Goal: Task Accomplishment & Management: Complete application form

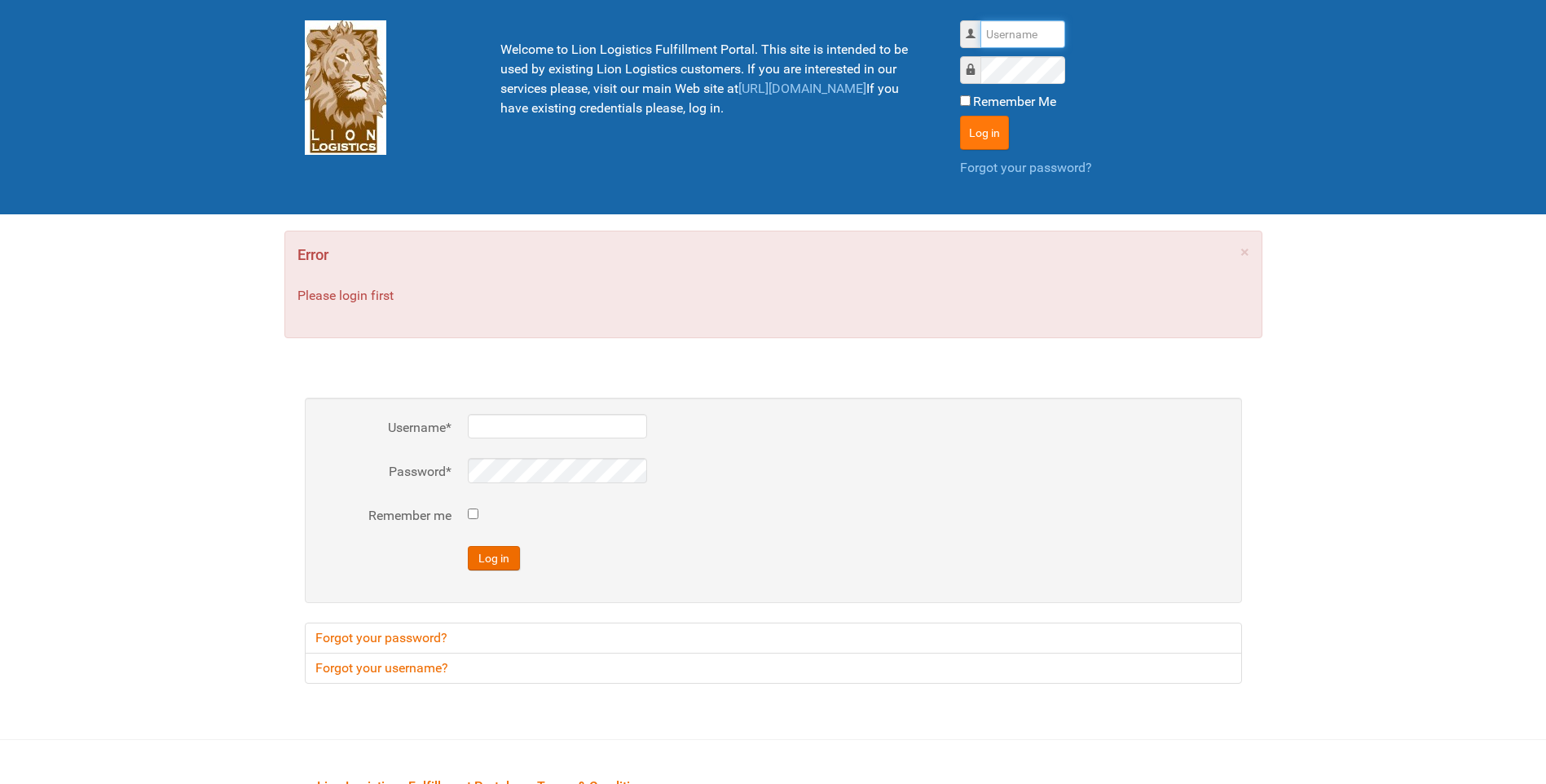
type input "lion"
click at [973, 142] on button "Log in" at bounding box center [984, 132] width 49 height 34
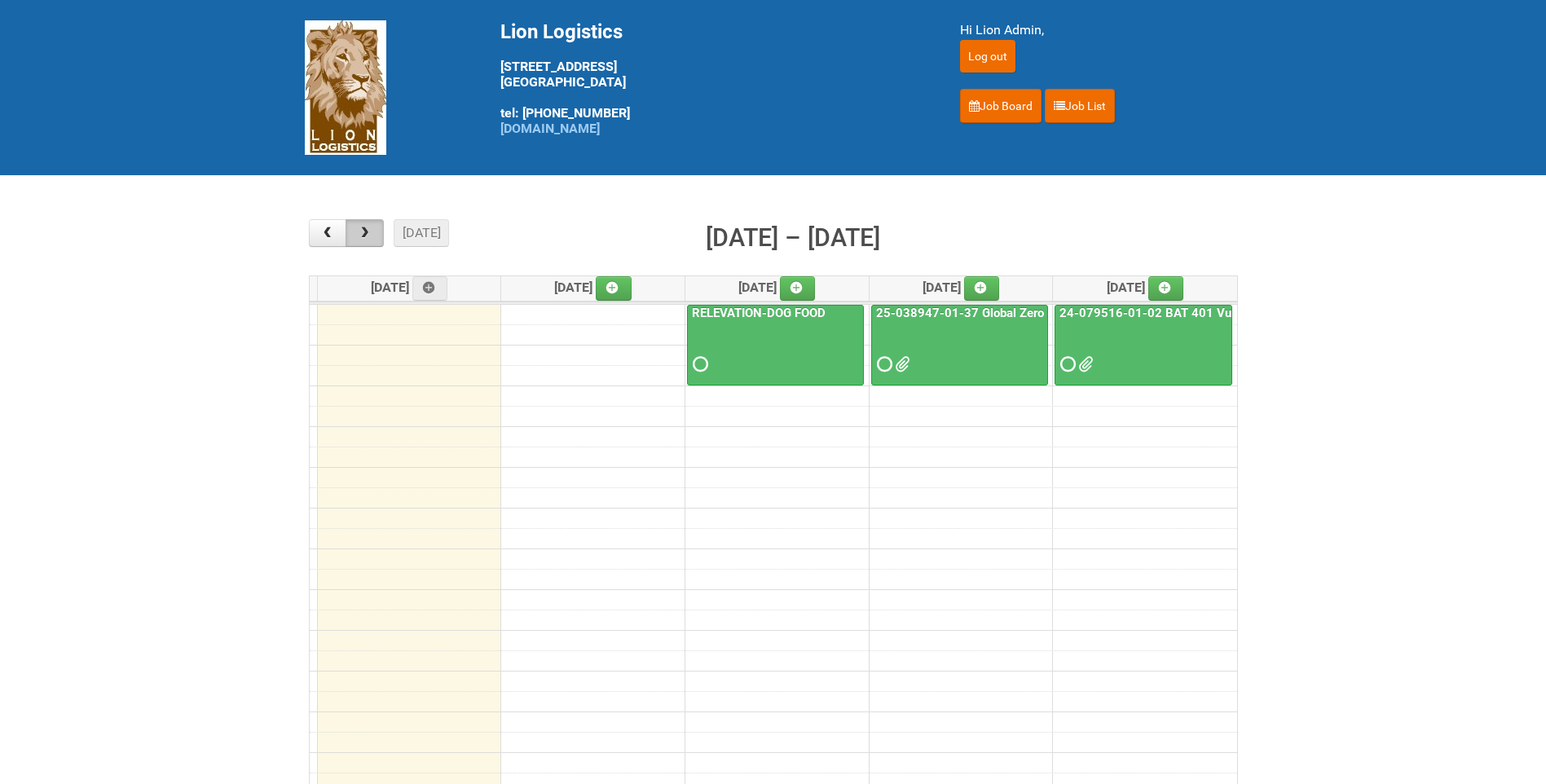
click at [370, 235] on span "button" at bounding box center [364, 233] width 16 height 13
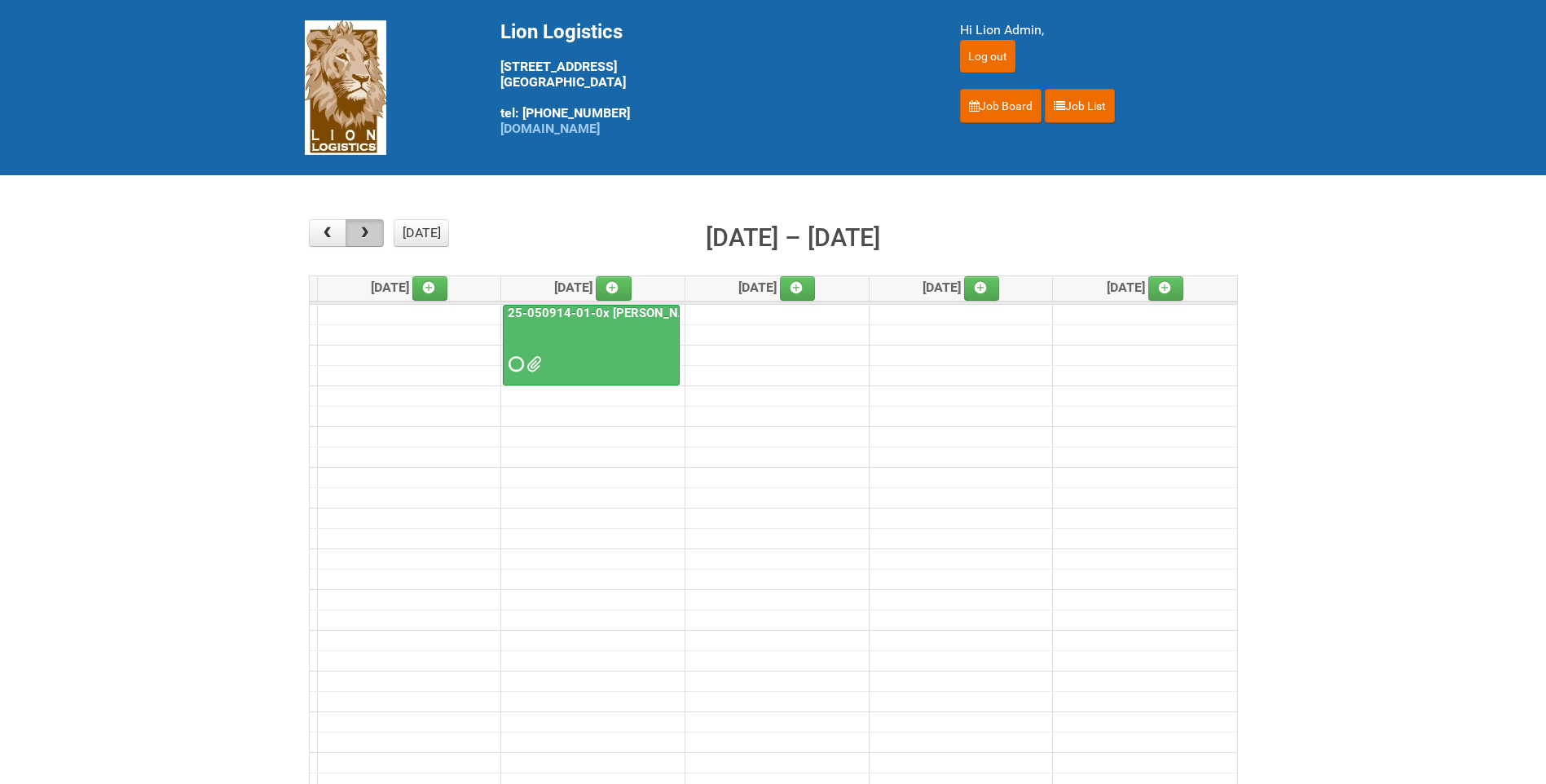
click at [370, 235] on span "button" at bounding box center [364, 233] width 16 height 13
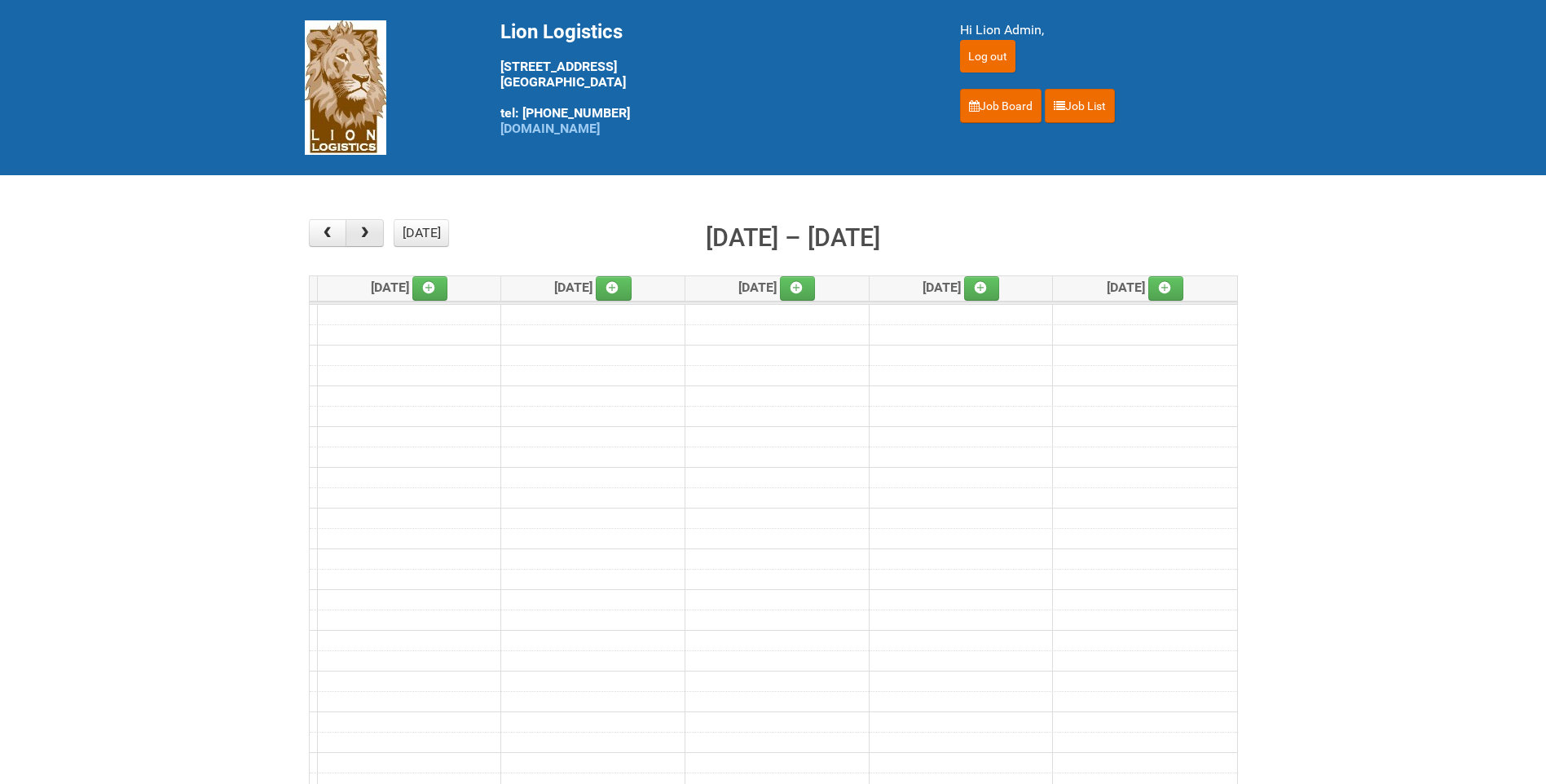
click at [370, 235] on span "button" at bounding box center [364, 233] width 16 height 13
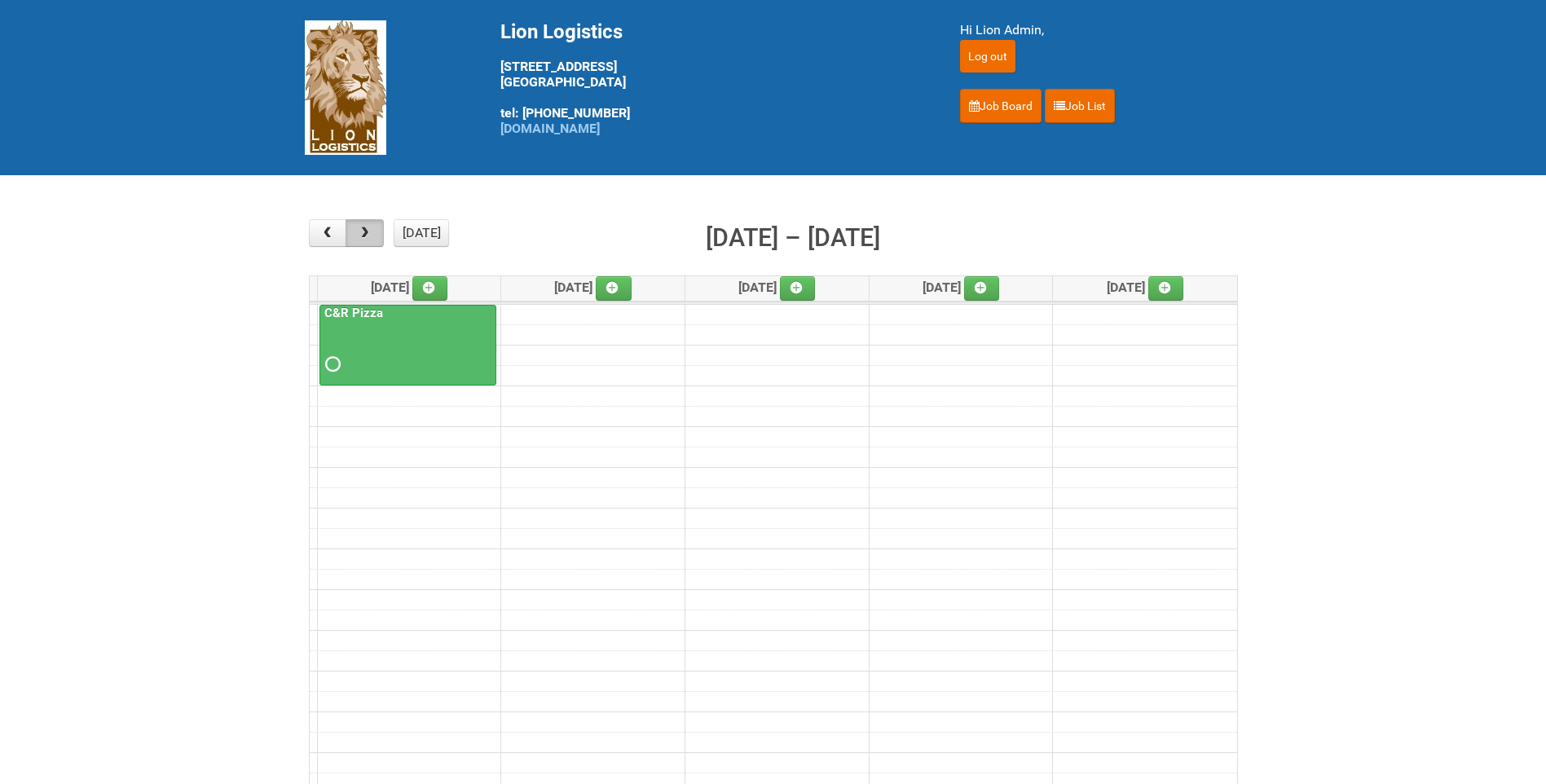
click at [370, 235] on span "button" at bounding box center [364, 233] width 16 height 13
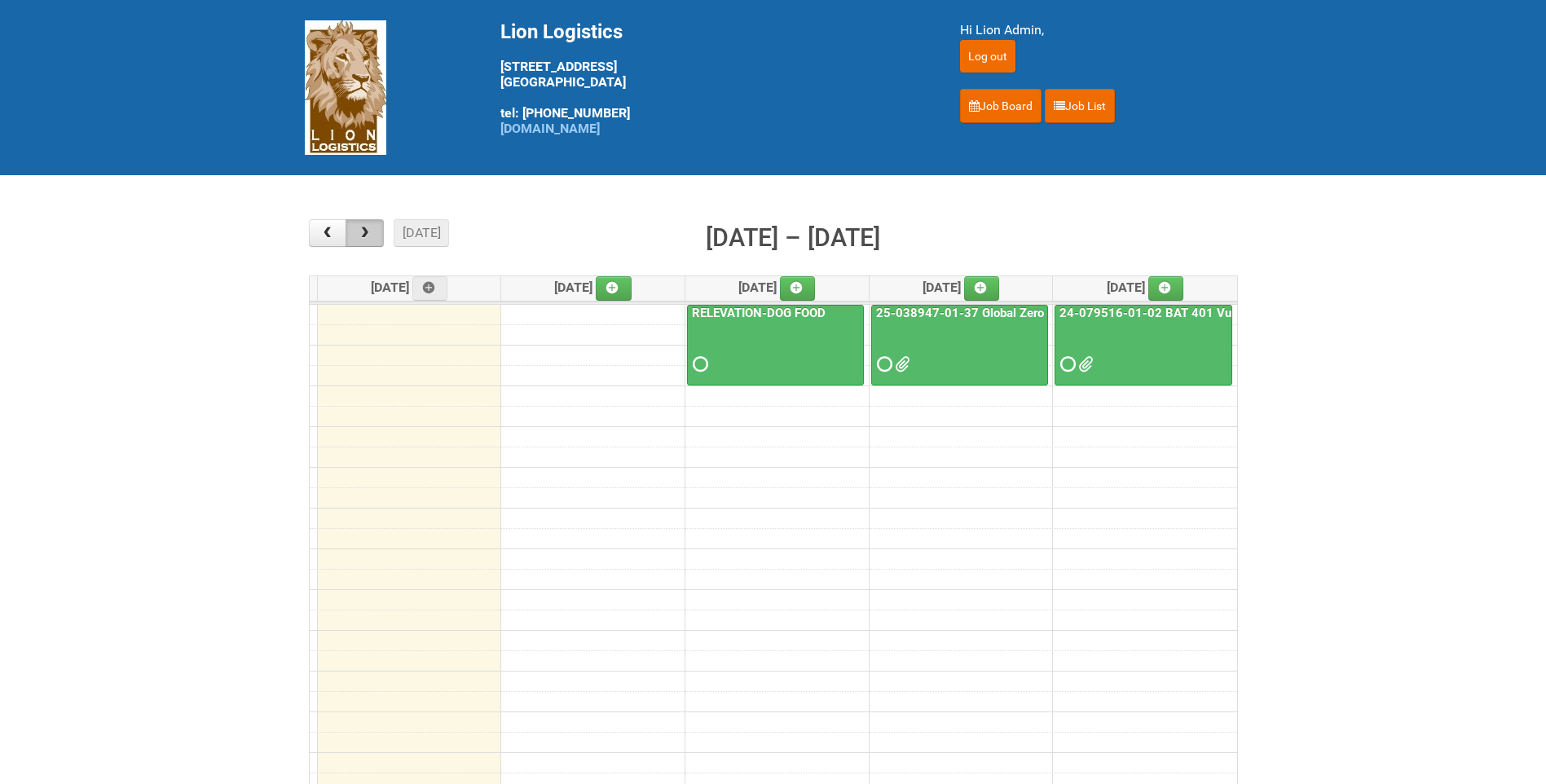
click at [369, 235] on span "button" at bounding box center [364, 233] width 16 height 13
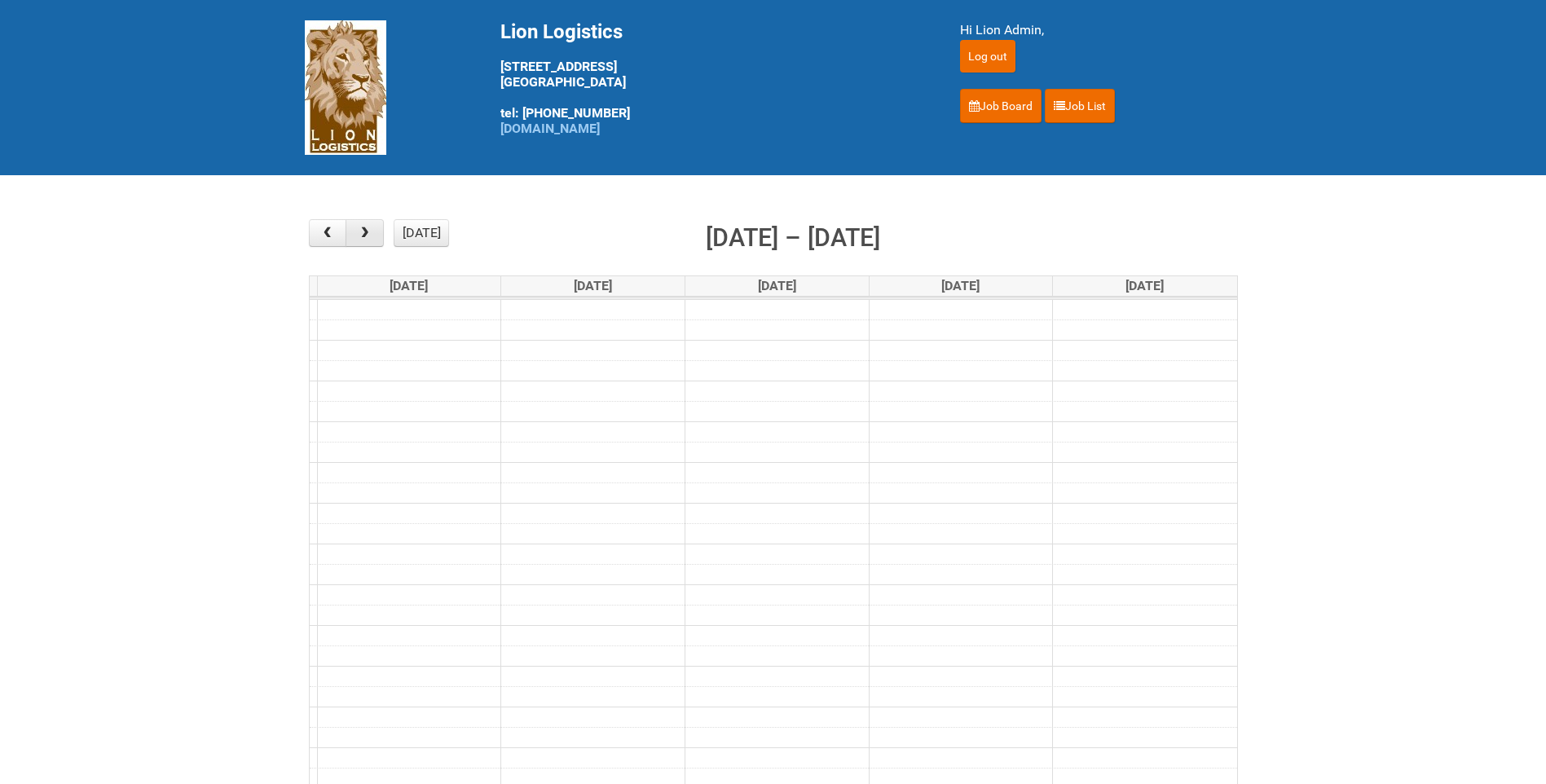
click at [369, 235] on span "button" at bounding box center [364, 233] width 16 height 13
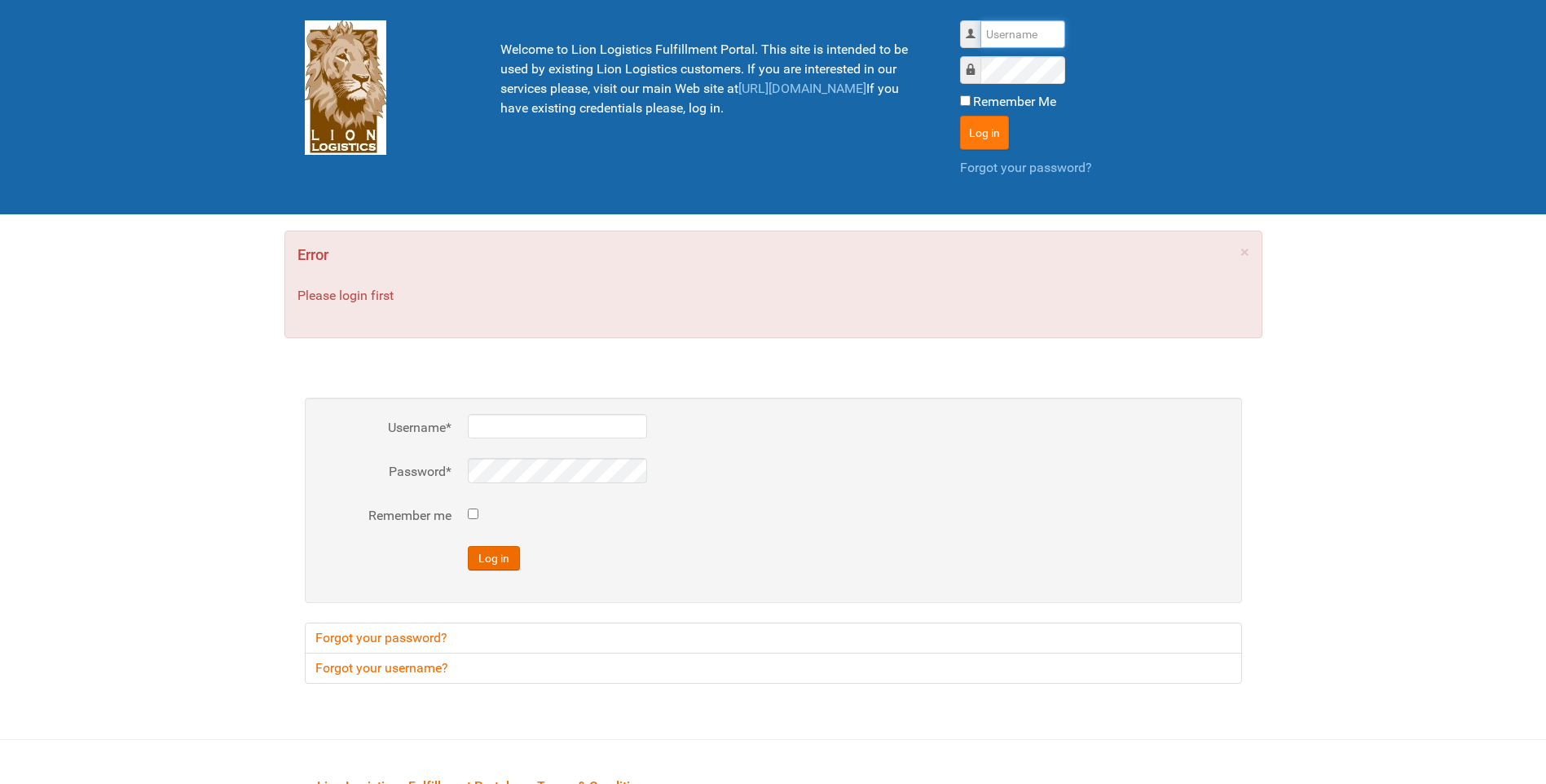
type input "lion"
click at [976, 132] on button "Log in" at bounding box center [984, 132] width 49 height 34
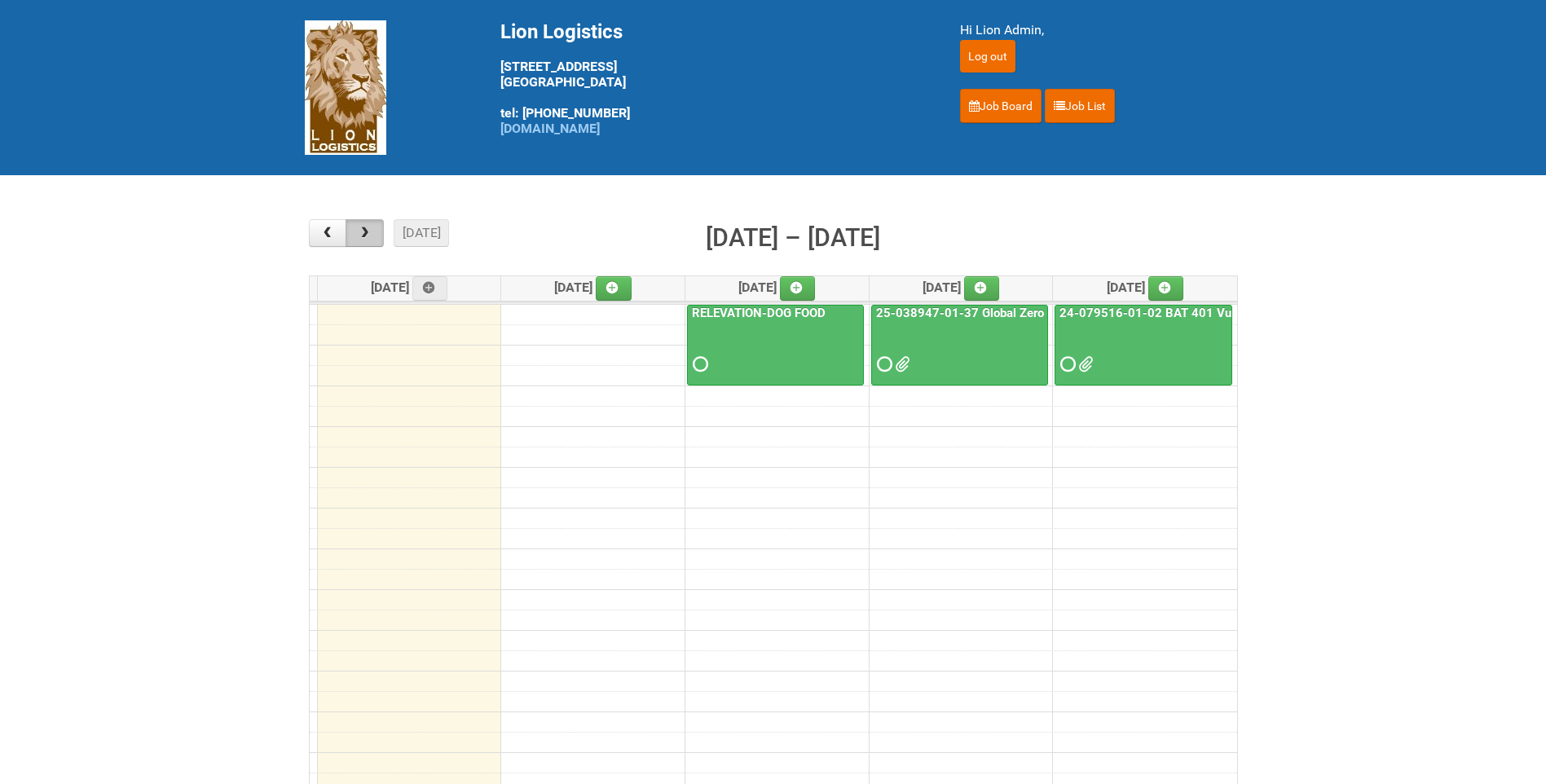
click at [351, 229] on button "button" at bounding box center [365, 233] width 39 height 28
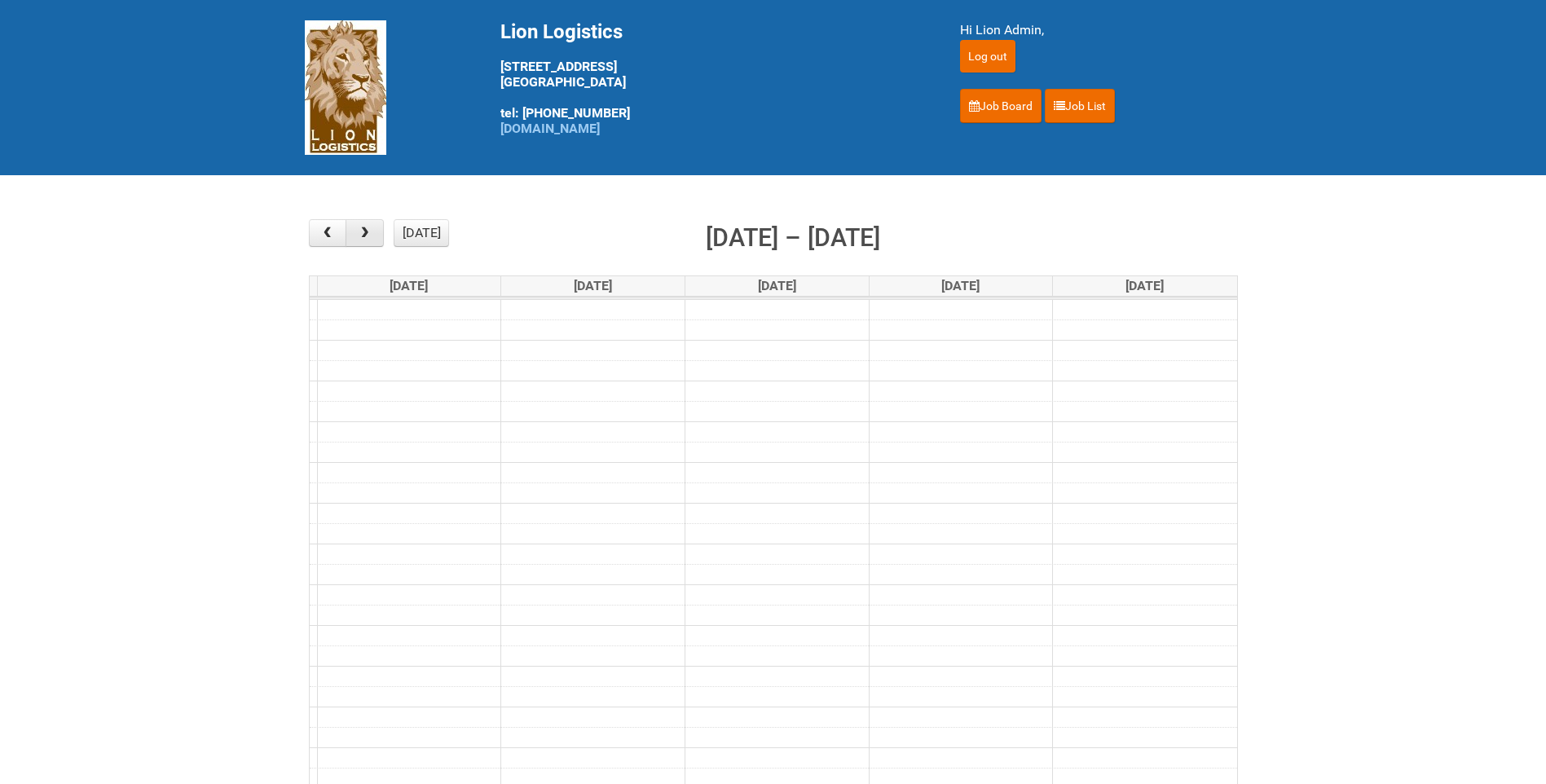
click at [352, 227] on button "button" at bounding box center [365, 233] width 39 height 28
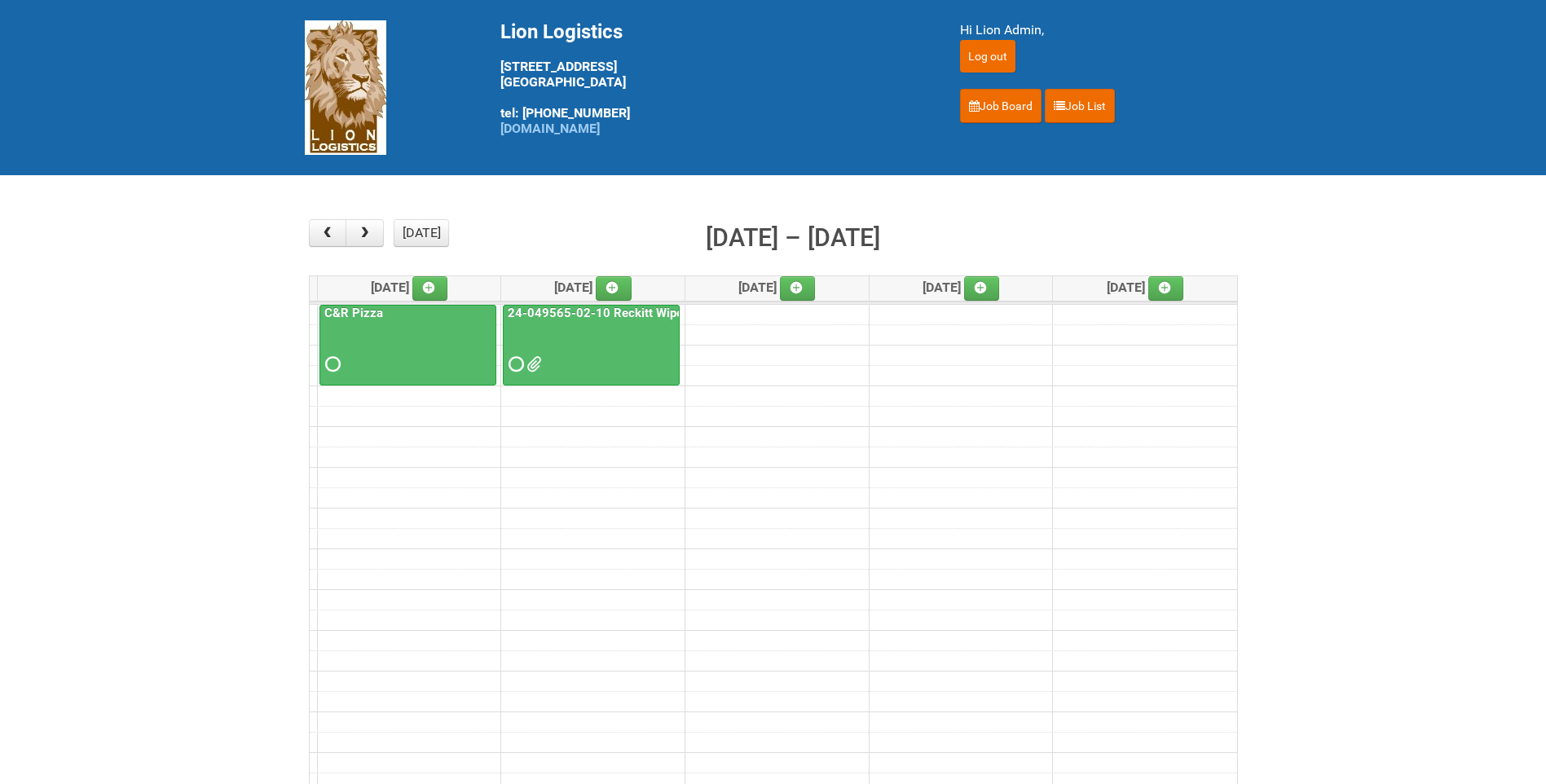
click at [574, 312] on link "24-049565-02-10 Reckitt Wipes HUT Stages 1-3" at bounding box center [645, 313] width 281 height 15
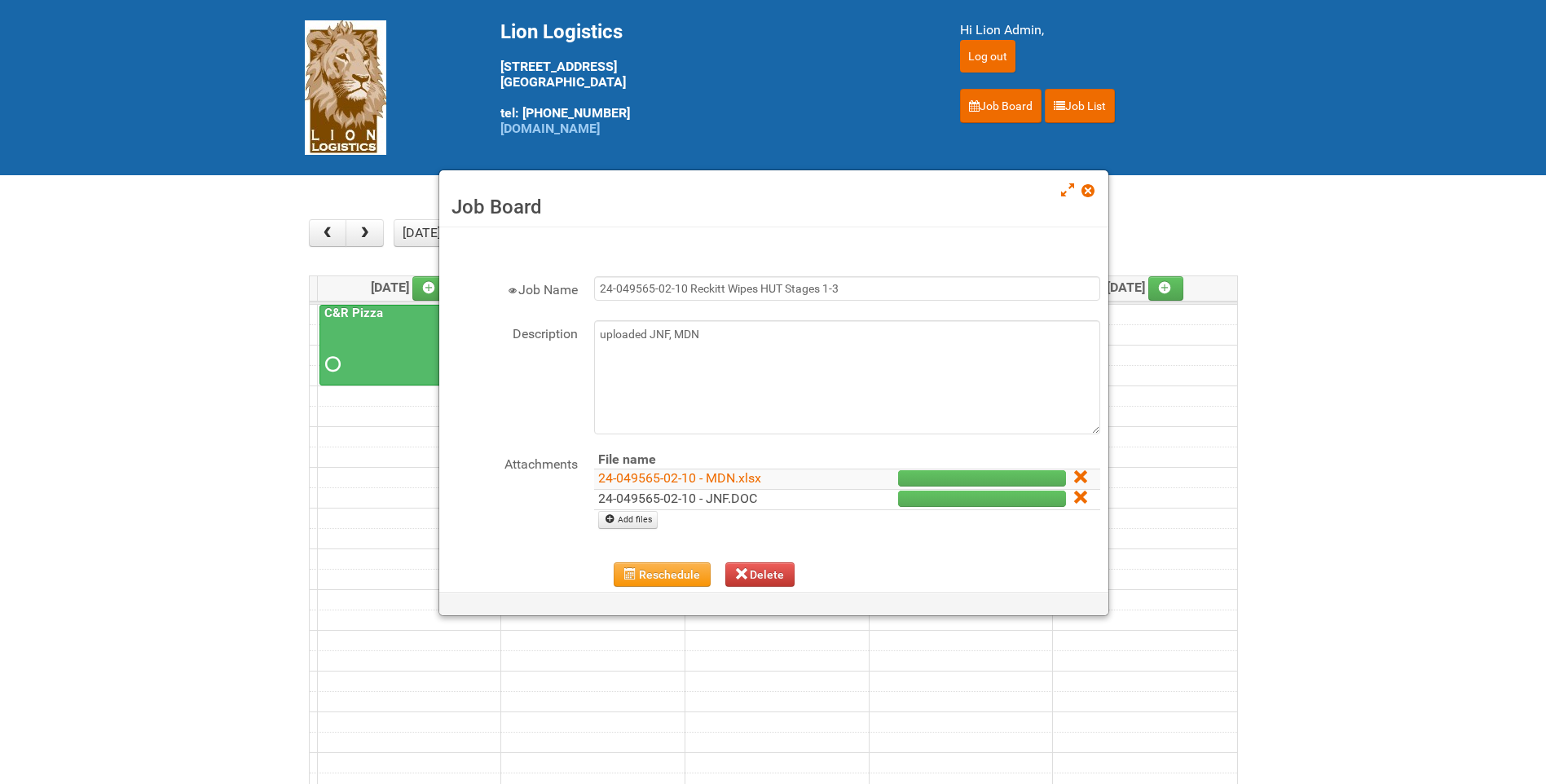
click at [668, 497] on link "24-049565-02-10 - JNF.DOC" at bounding box center [677, 498] width 159 height 16
click at [680, 484] on link "24-049565-02-10 - MDN.xlsx" at bounding box center [679, 478] width 163 height 16
click at [752, 326] on textarea "uploaded JNF, MDN" at bounding box center [847, 377] width 506 height 114
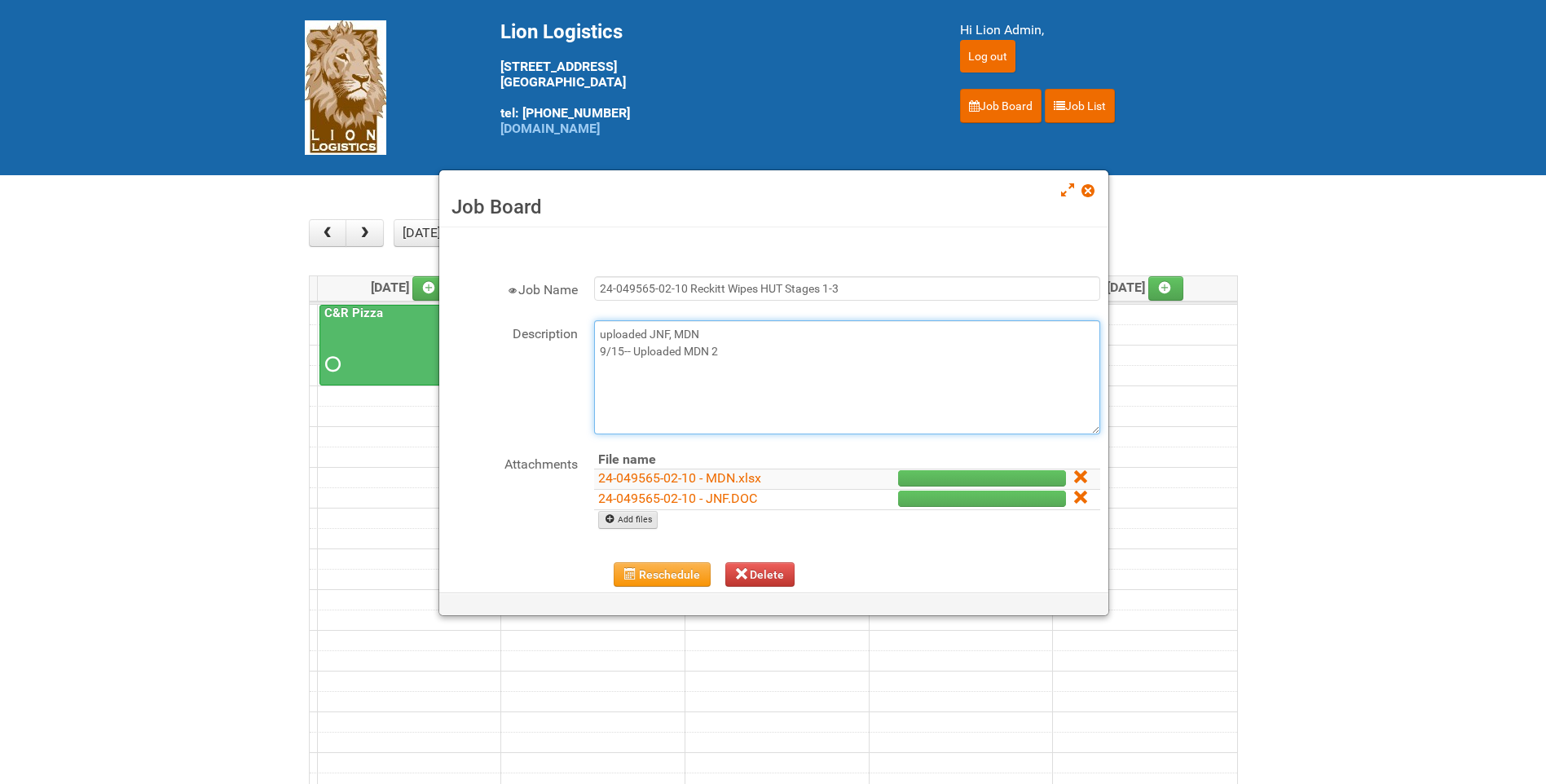
type textarea "uploaded JNF, MDN 9/15-- Uploaded MDN 2"
click at [649, 520] on link "Add files" at bounding box center [627, 520] width 60 height 18
type input "C:\fakepath\24-049565-02-10 - MDN 2.xlsx"
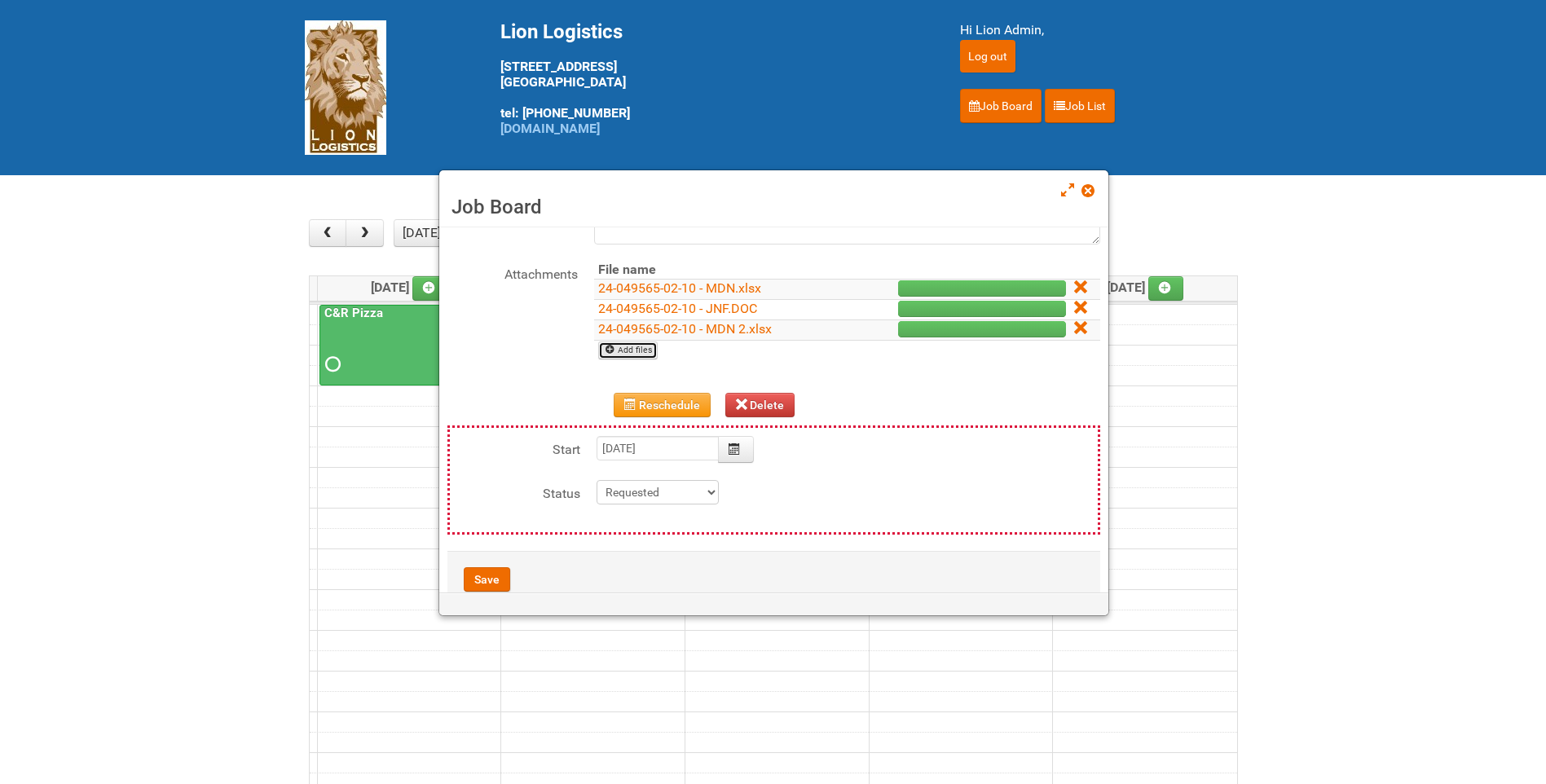
scroll to position [230, 0]
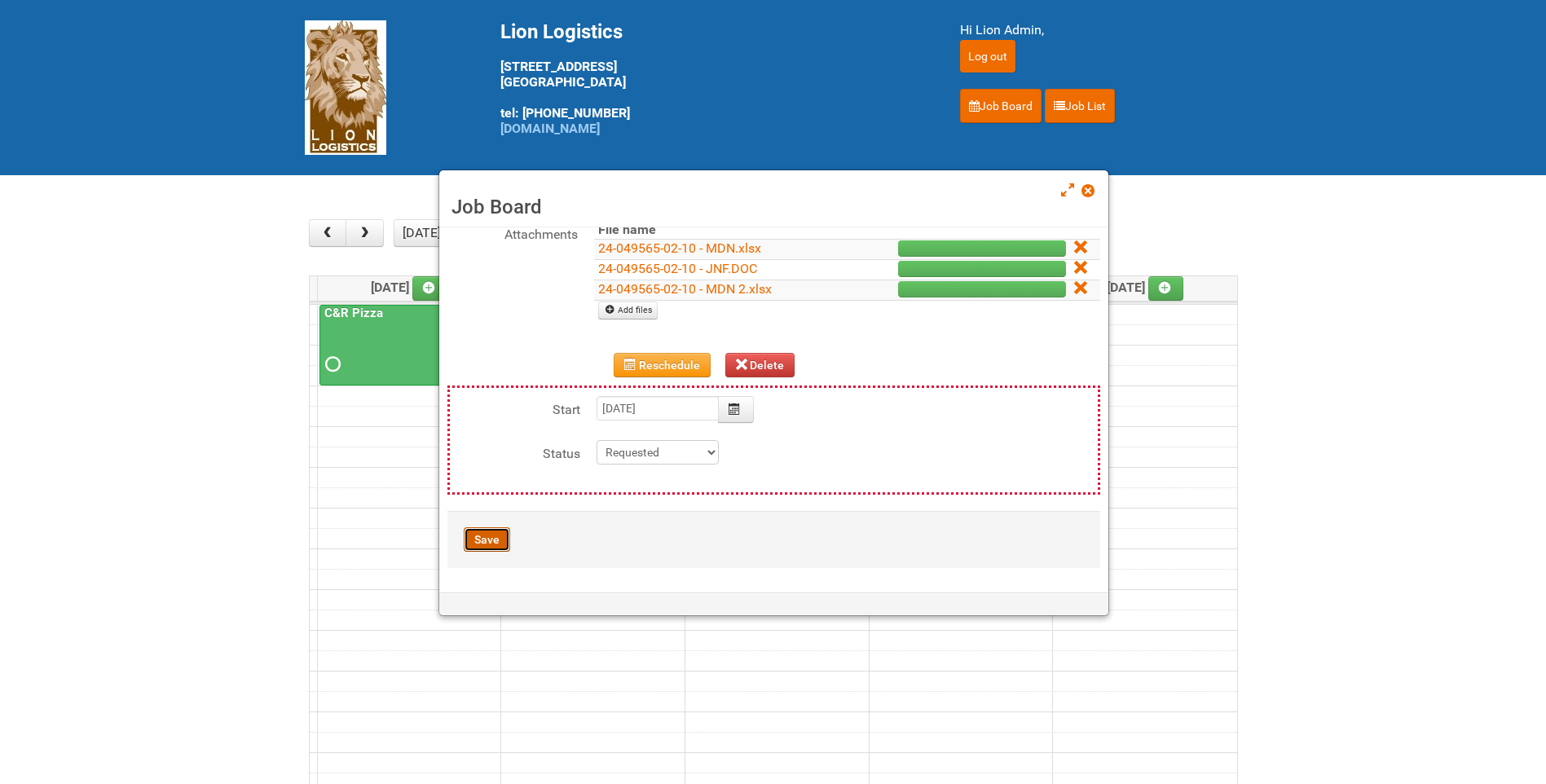
click at [495, 527] on button "Save" at bounding box center [487, 539] width 47 height 25
type input "[DATE] 09:00:00"
